Goal: Ask a question

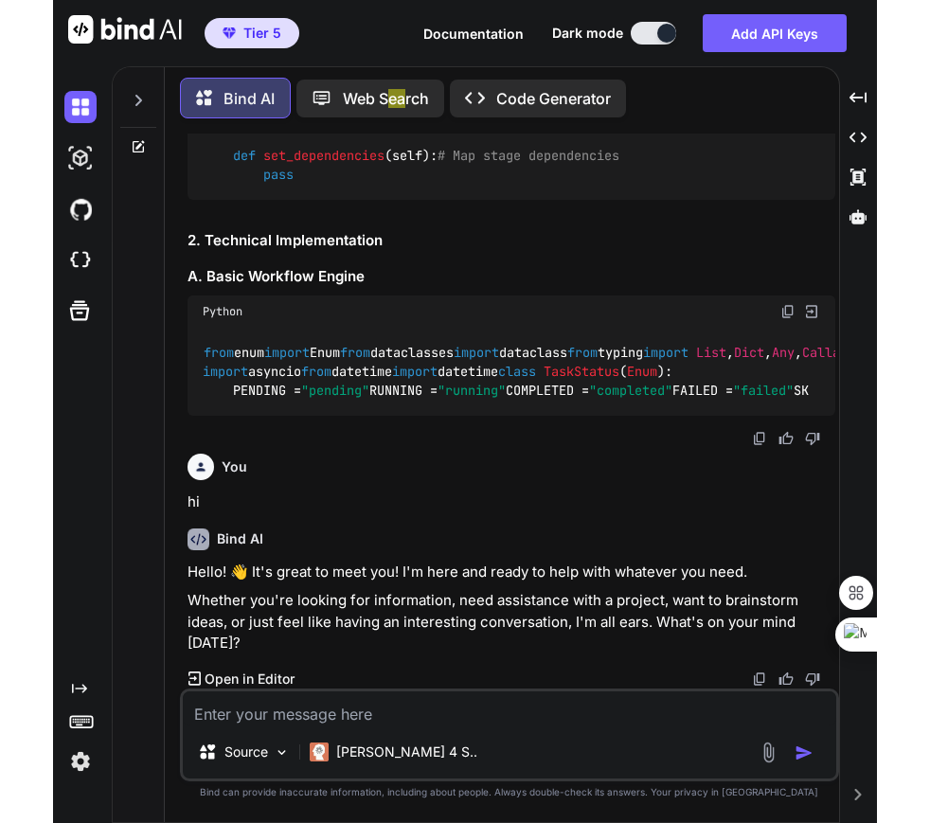
scroll to position [879, 0]
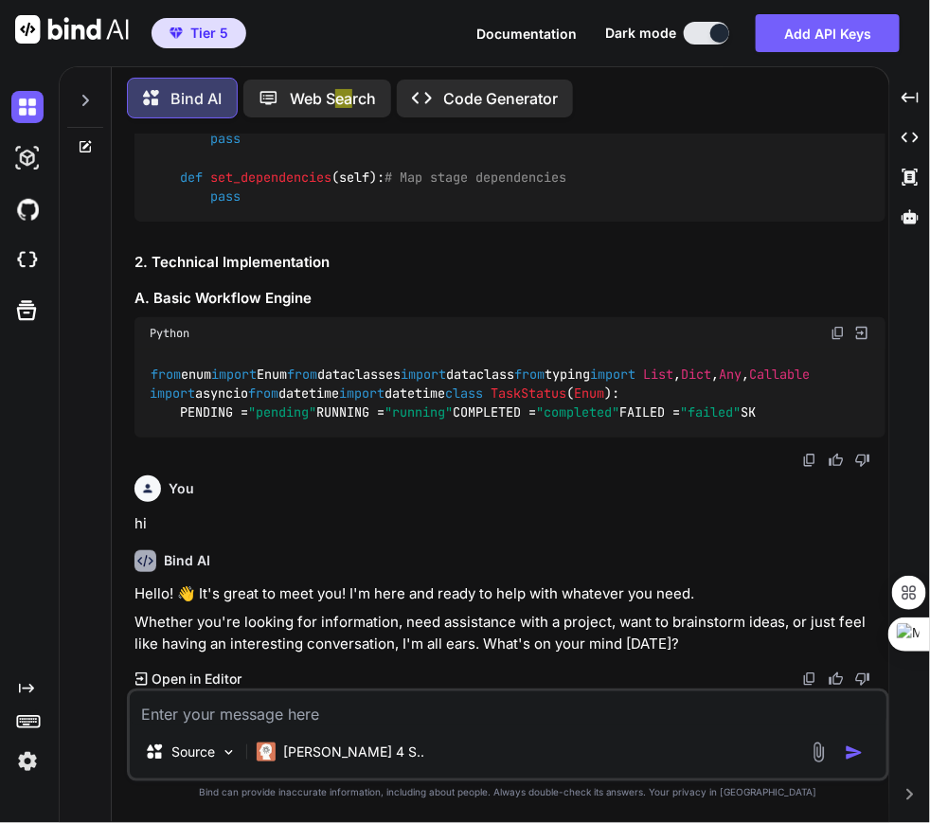
click at [82, 93] on icon at bounding box center [85, 100] width 15 height 15
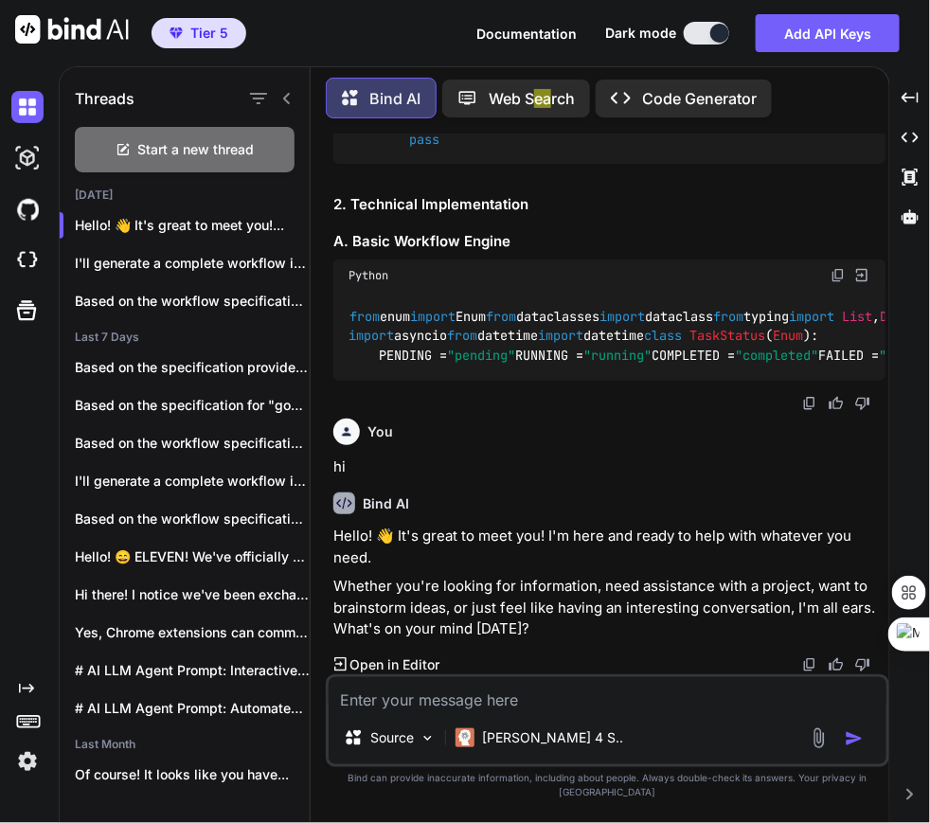
scroll to position [943, 0]
click at [176, 153] on span "Start a new thread" at bounding box center [196, 149] width 116 height 19
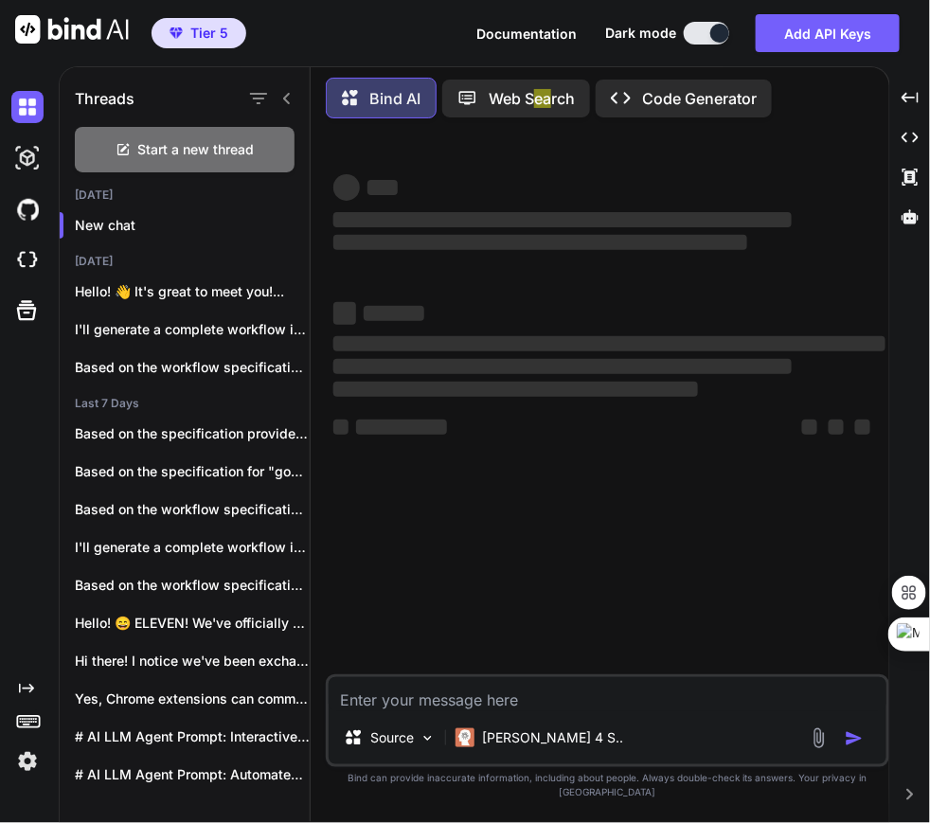
type textarea "x"
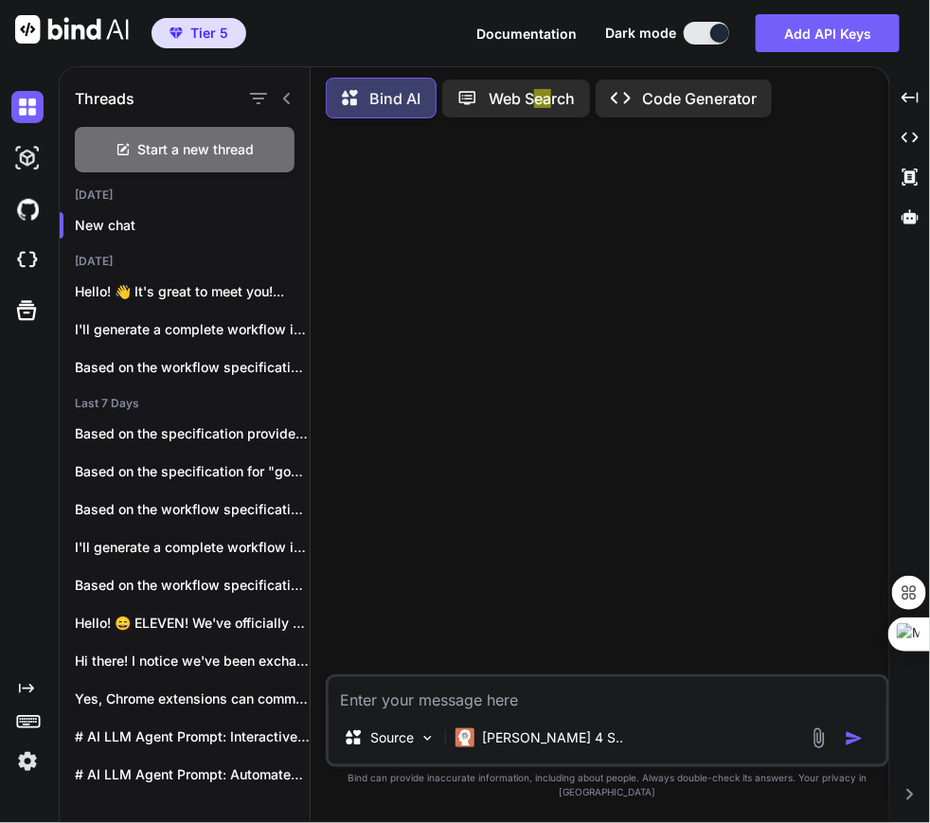
click at [176, 711] on textarea at bounding box center [608, 694] width 558 height 34
paste textarea "# Workflow Generation Test Prompt ## Workflow Overview **Name**: Google Search …"
type textarea "# Workflow Generation Test Prompt ## Workflow Overview **Name**: Google Search …"
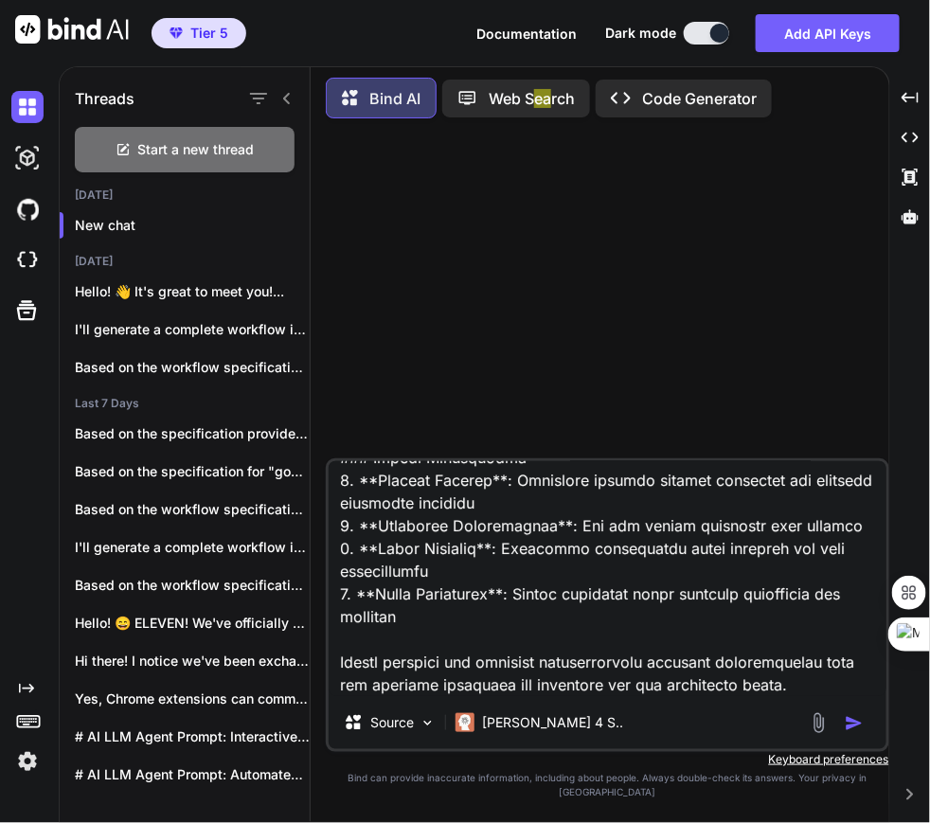
type textarea "x"
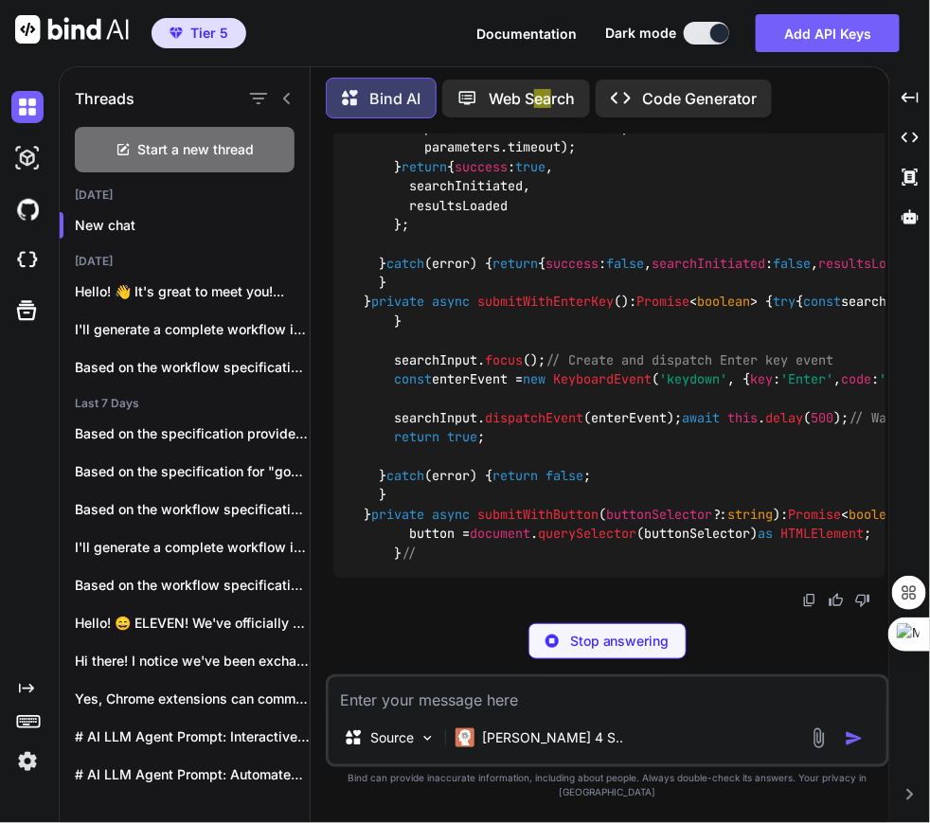
scroll to position [14895, 0]
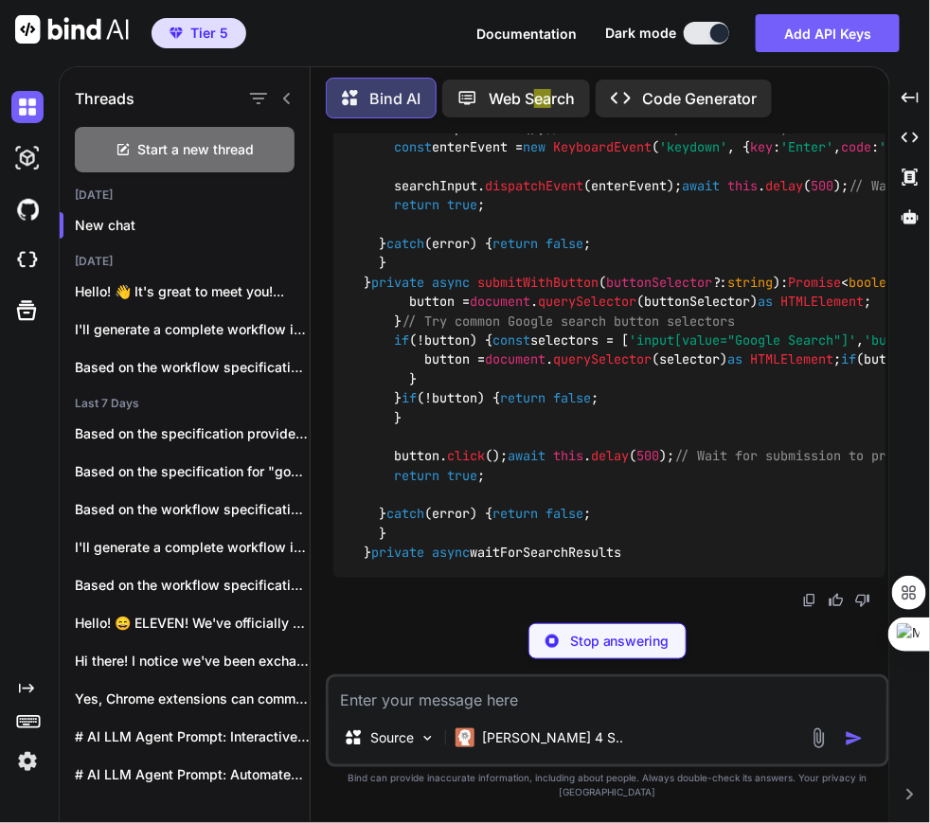
drag, startPoint x: 672, startPoint y: 429, endPoint x: 583, endPoint y: 403, distance: 92.6
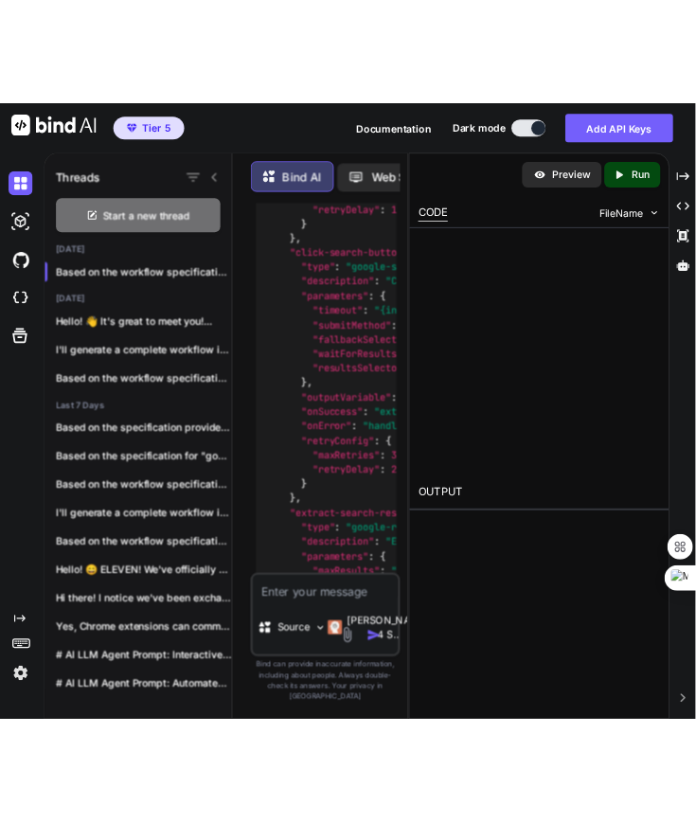
scroll to position [37869, 0]
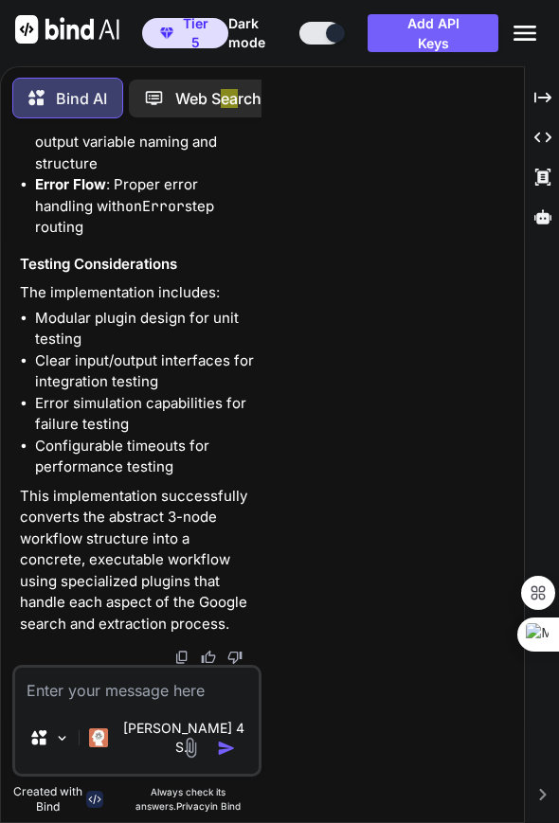
type textarea "x"
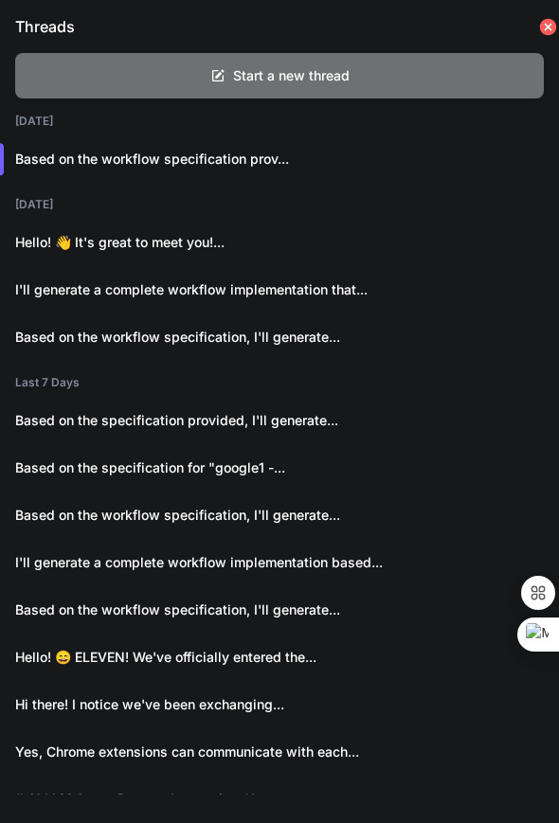
scroll to position [23307, 0]
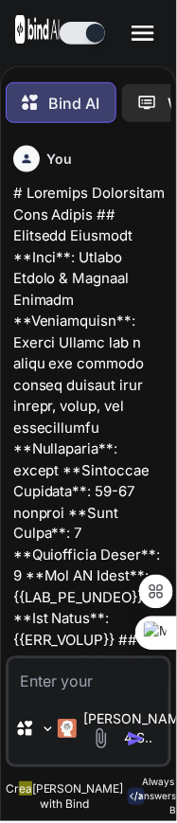
type textarea "x"
